Goal: Information Seeking & Learning: Find specific fact

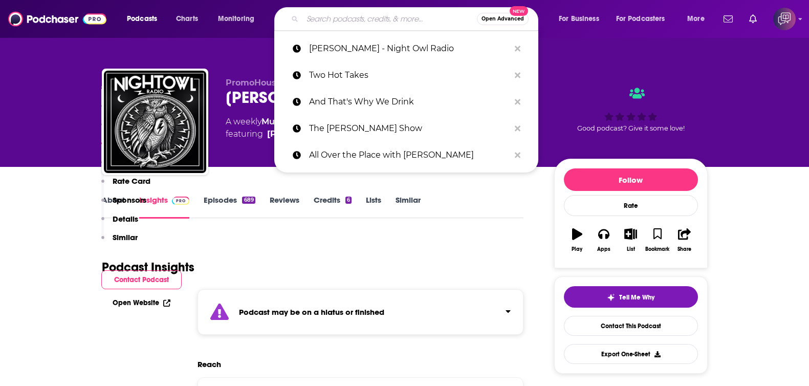
type input "Gloss Angeles"
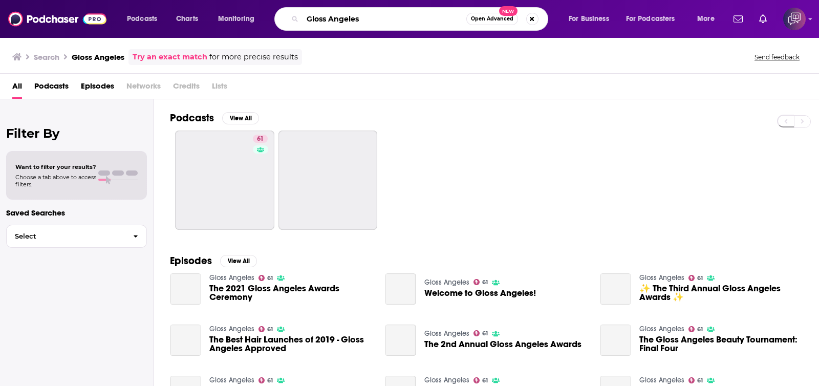
click at [356, 16] on input "Gloss Angeles" at bounding box center [385, 19] width 164 height 16
drag, startPoint x: 369, startPoint y: 18, endPoint x: 269, endPoint y: 18, distance: 99.8
click at [269, 18] on div "Podcasts Charts Monitoring Gloss Angeles Open Advanced New For Business For Pod…" at bounding box center [422, 19] width 605 height 24
paste input "The [PERSON_NAME] Podcast"
type input "The [PERSON_NAME] Podcast"
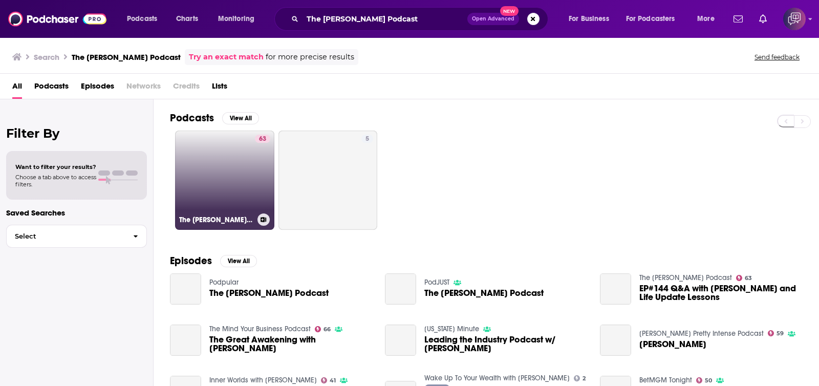
click at [246, 167] on link "63 The [PERSON_NAME] Podcast" at bounding box center [224, 180] width 99 height 99
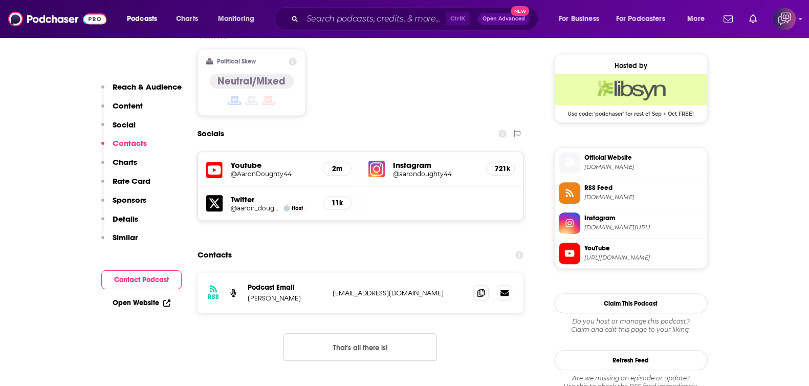
scroll to position [831, 0]
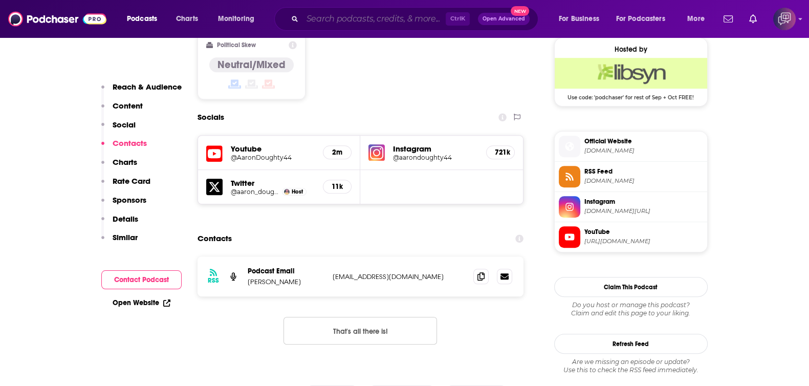
click at [367, 20] on input "Search podcasts, credits, & more..." at bounding box center [374, 19] width 143 height 16
paste input "The Trauma Therapist"
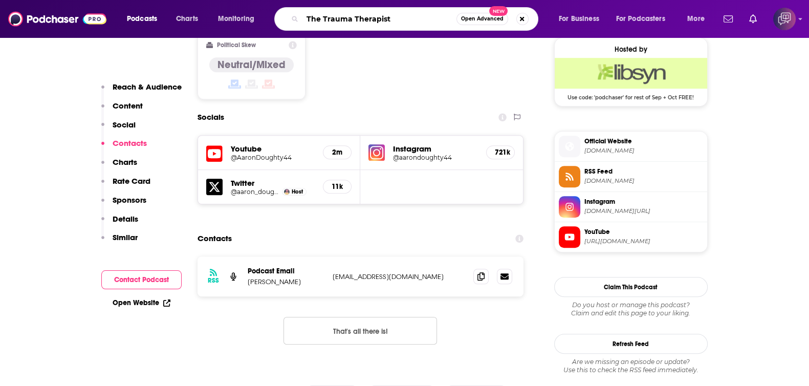
type input "The Trauma Therapist"
click at [486, 24] on button "Open Advanced New" at bounding box center [483, 19] width 52 height 12
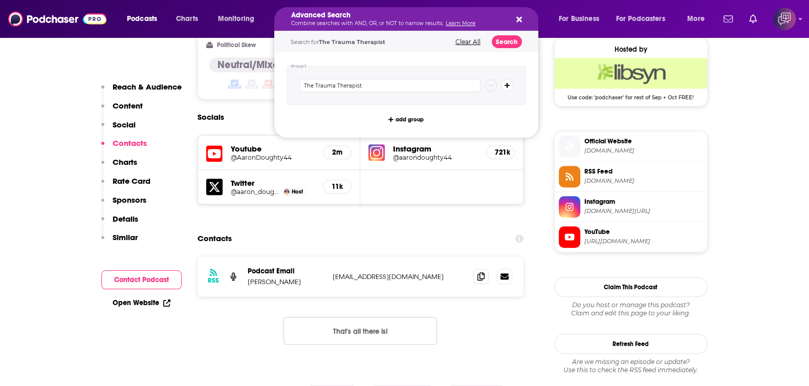
click at [502, 48] on div "Search for The Trauma Therapist Clear All Search" at bounding box center [406, 41] width 264 height 21
click at [504, 42] on button "Search" at bounding box center [507, 41] width 30 height 13
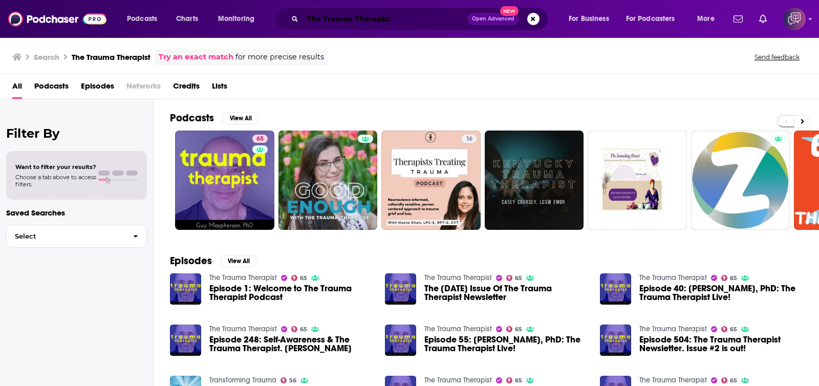
click at [371, 24] on input "The Trauma Therapist" at bounding box center [385, 19] width 165 height 16
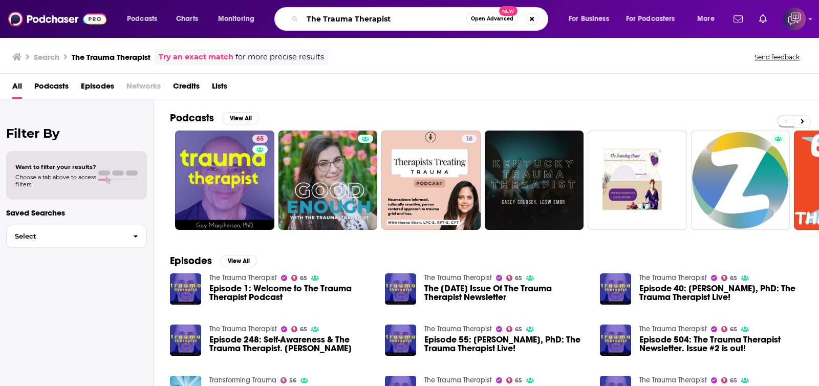
paste input "Helping Couples Heal Podca"
type input "Helping Couples Heal Podcast"
